Goal: Task Accomplishment & Management: Manage account settings

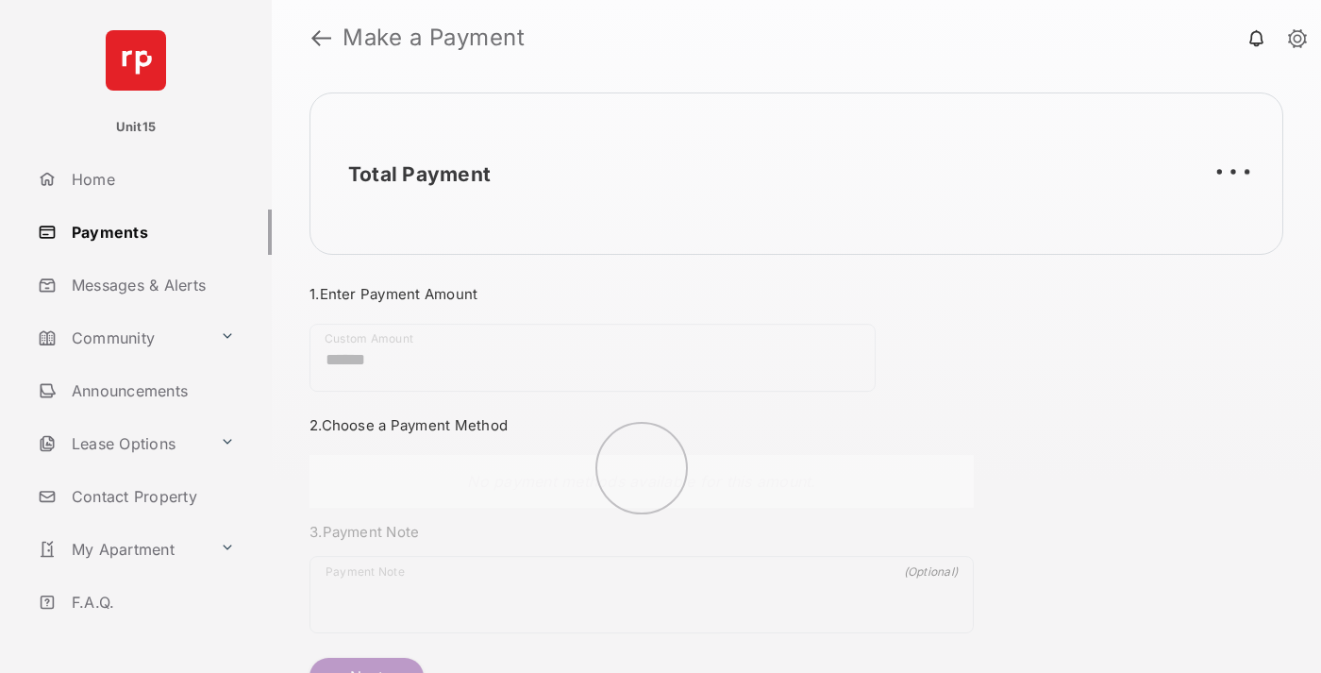
scroll to position [102, 0]
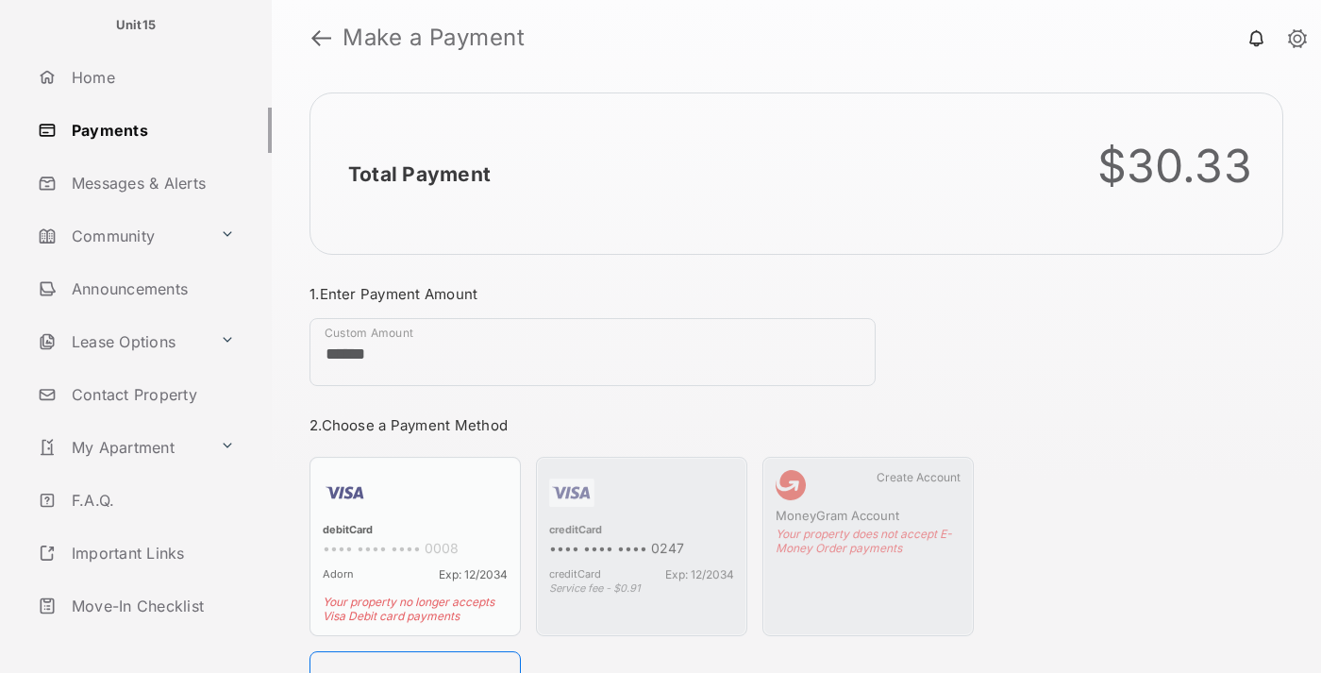
click at [147, 636] on link "Logout" at bounding box center [151, 658] width 242 height 45
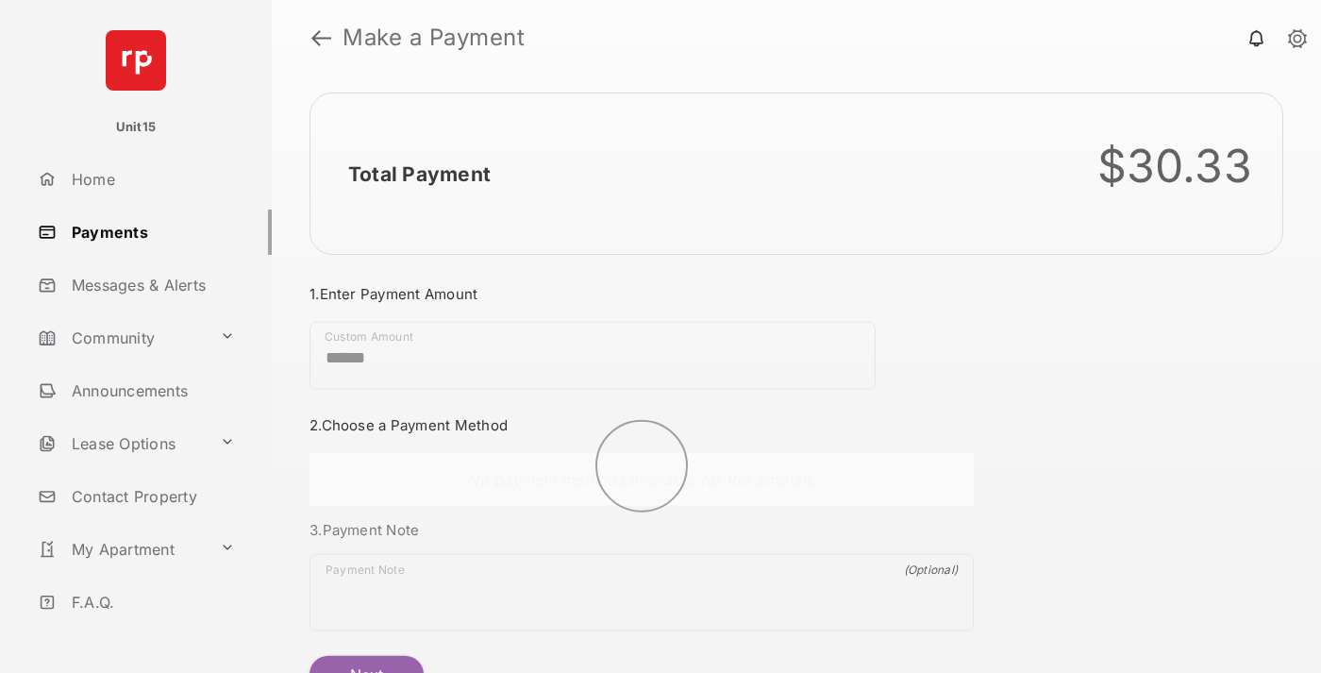
scroll to position [102, 0]
